Goal: Information Seeking & Learning: Learn about a topic

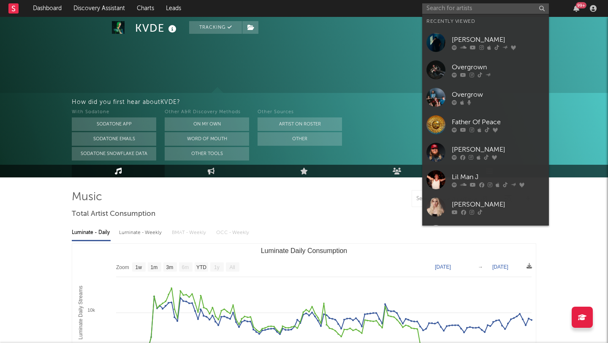
select select "1w"
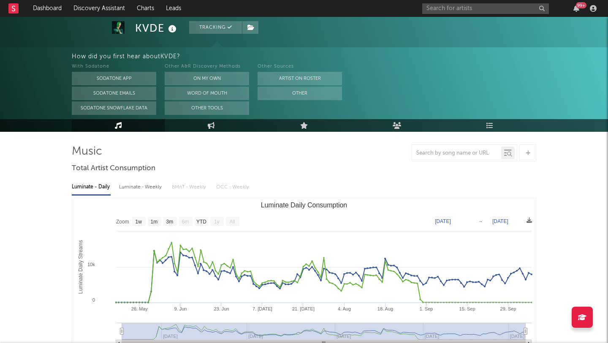
click at [434, 8] on input "text" at bounding box center [485, 8] width 127 height 11
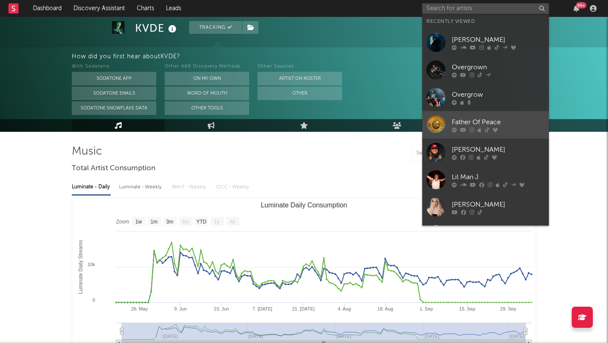
click at [490, 119] on div "Father Of Peace" at bounding box center [498, 122] width 93 height 10
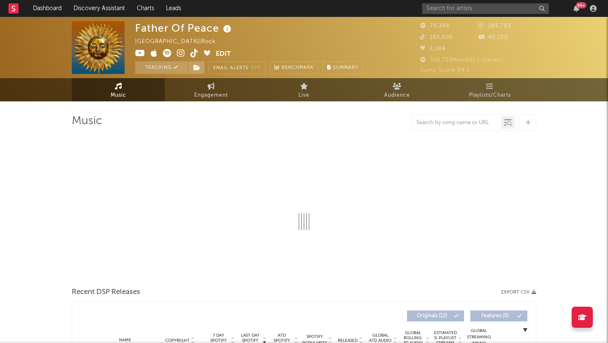
select select "6m"
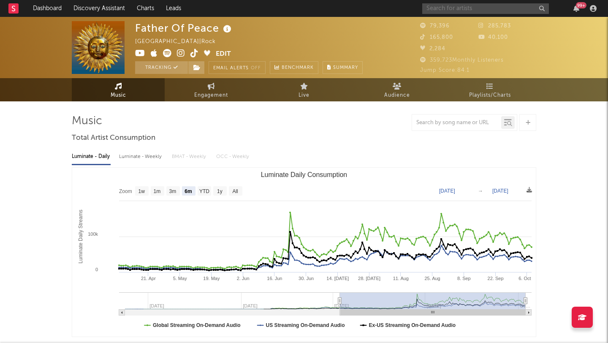
click at [450, 10] on input "text" at bounding box center [485, 8] width 127 height 11
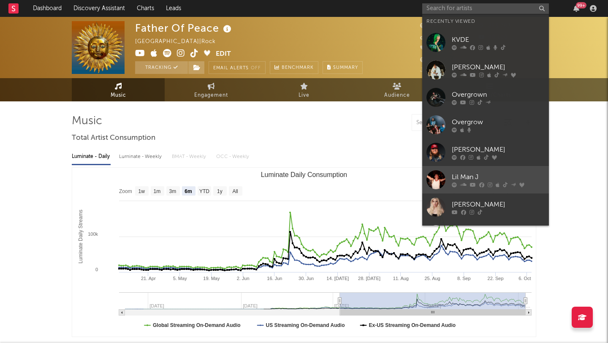
click at [483, 173] on div "Lil Man J" at bounding box center [498, 177] width 93 height 10
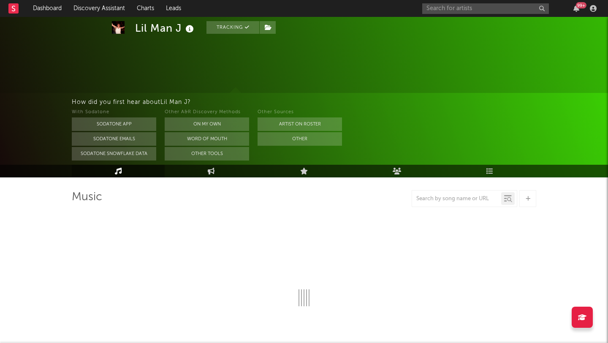
select select "6m"
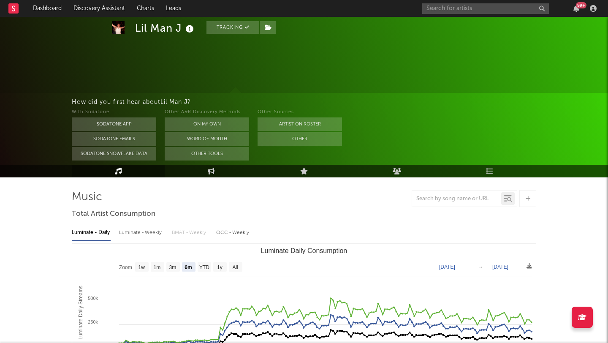
scroll to position [35, 0]
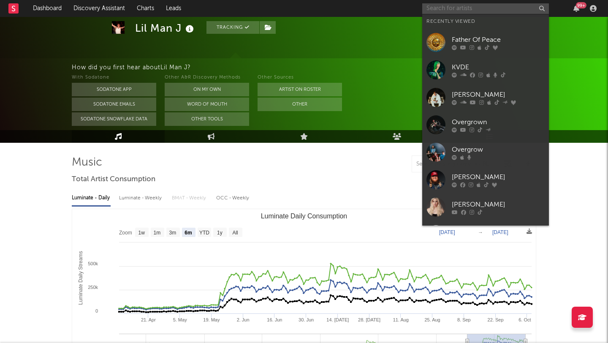
click at [454, 9] on input "text" at bounding box center [485, 8] width 127 height 11
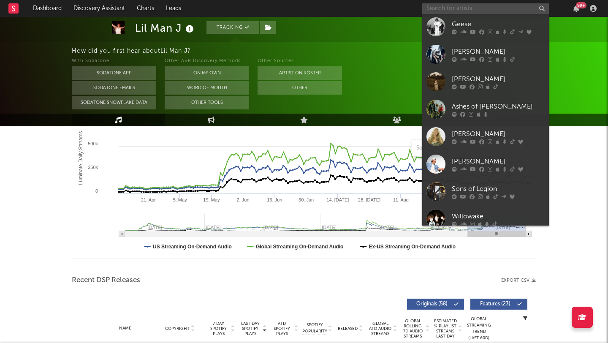
scroll to position [210, 0]
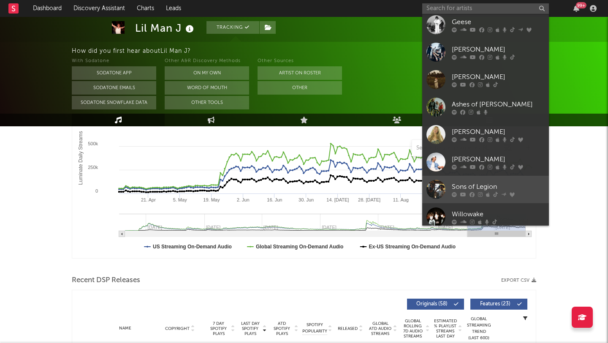
click at [497, 182] on div "Sons of Legion" at bounding box center [498, 187] width 93 height 10
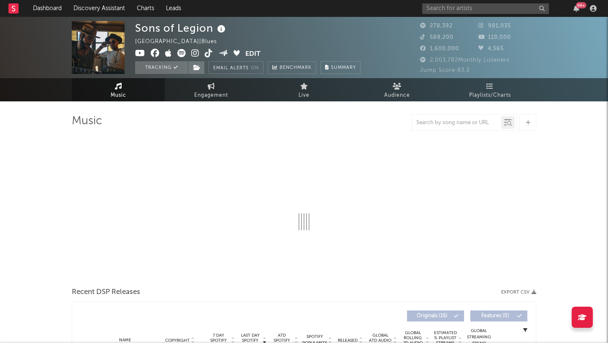
select select "6m"
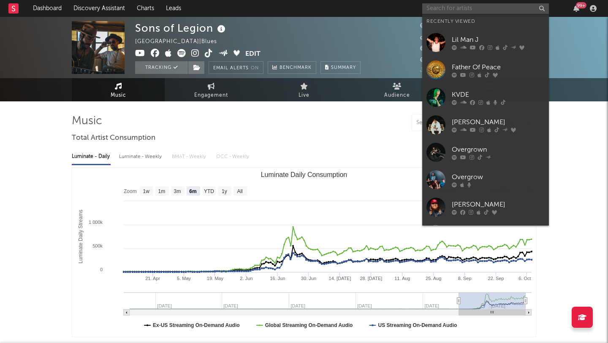
click at [449, 8] on input "text" at bounding box center [485, 8] width 127 height 11
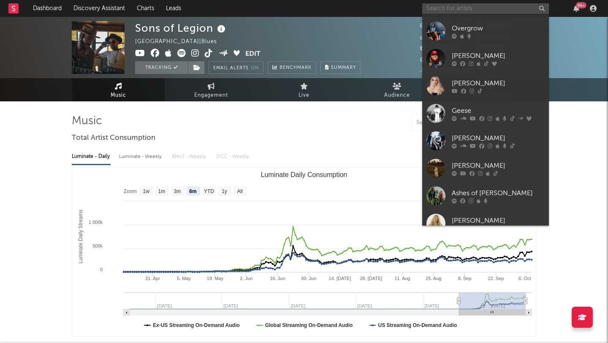
scroll to position [149, 0]
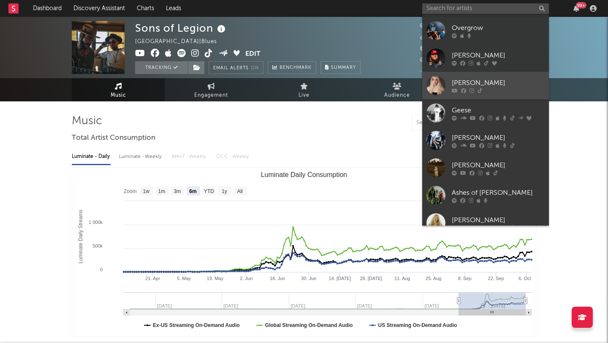
click at [516, 88] on div at bounding box center [498, 90] width 93 height 5
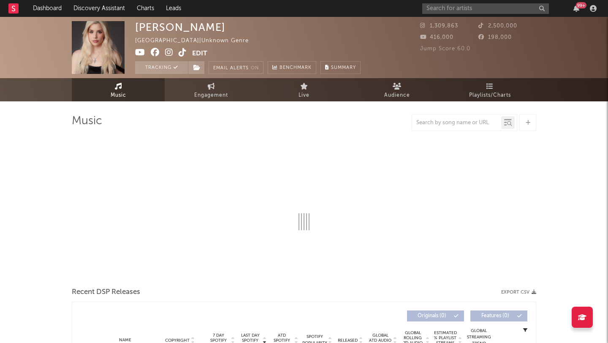
select select "1w"
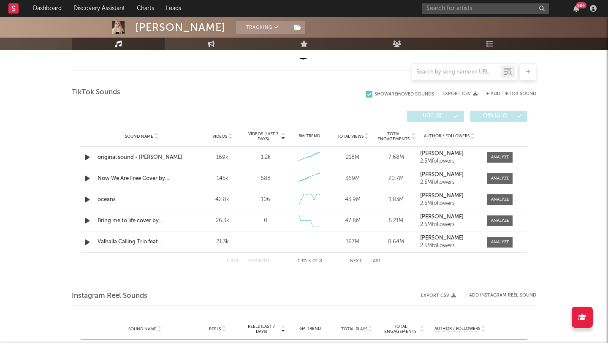
scroll to position [268, 0]
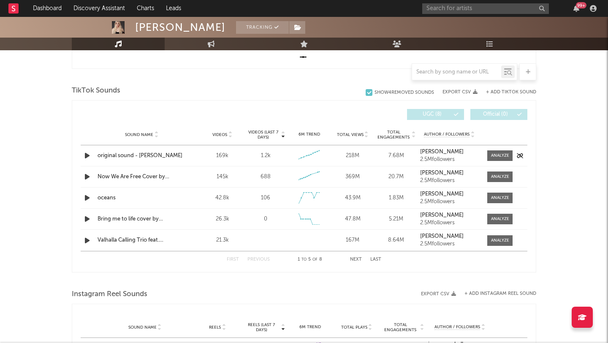
click at [85, 155] on icon "button" at bounding box center [87, 155] width 9 height 11
